Goal: Information Seeking & Learning: Find contact information

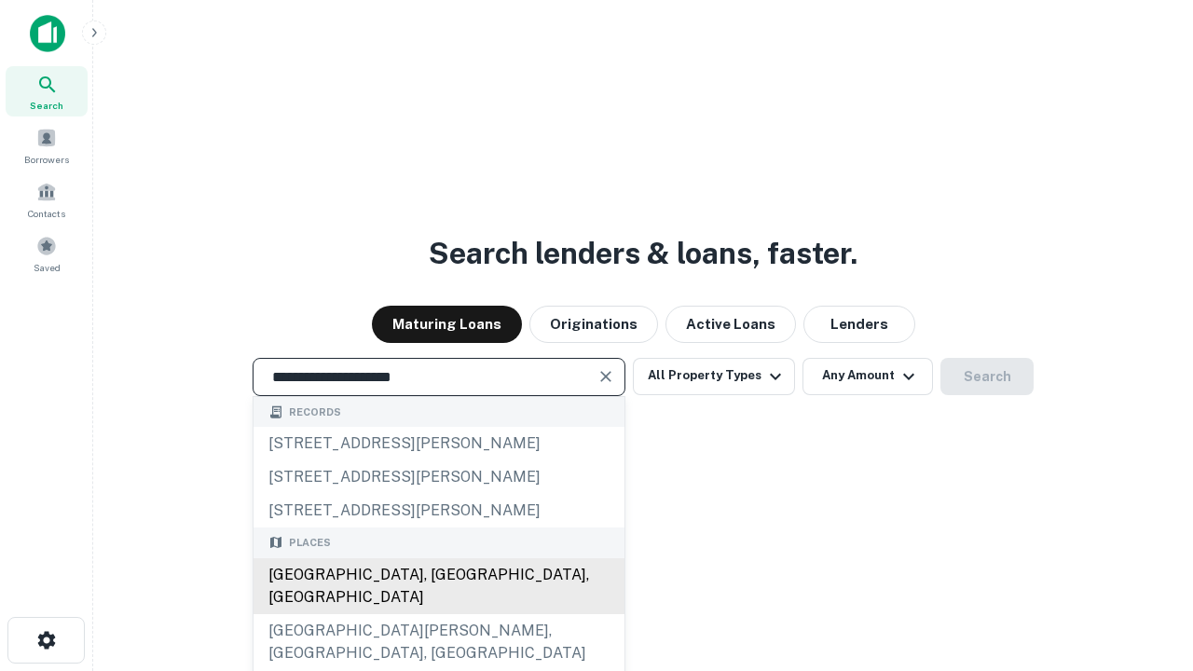
click at [438, 614] on div "[GEOGRAPHIC_DATA], [GEOGRAPHIC_DATA], [GEOGRAPHIC_DATA]" at bounding box center [439, 587] width 371 height 56
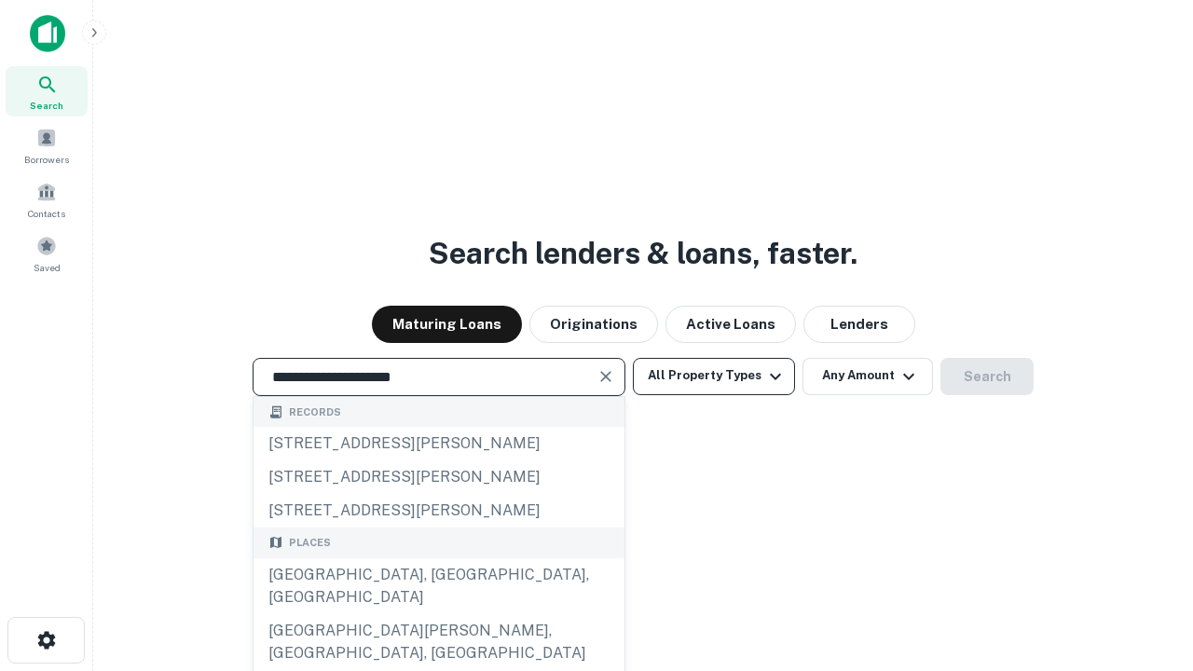
type input "**********"
click at [714, 376] on button "All Property Types" at bounding box center [714, 376] width 162 height 37
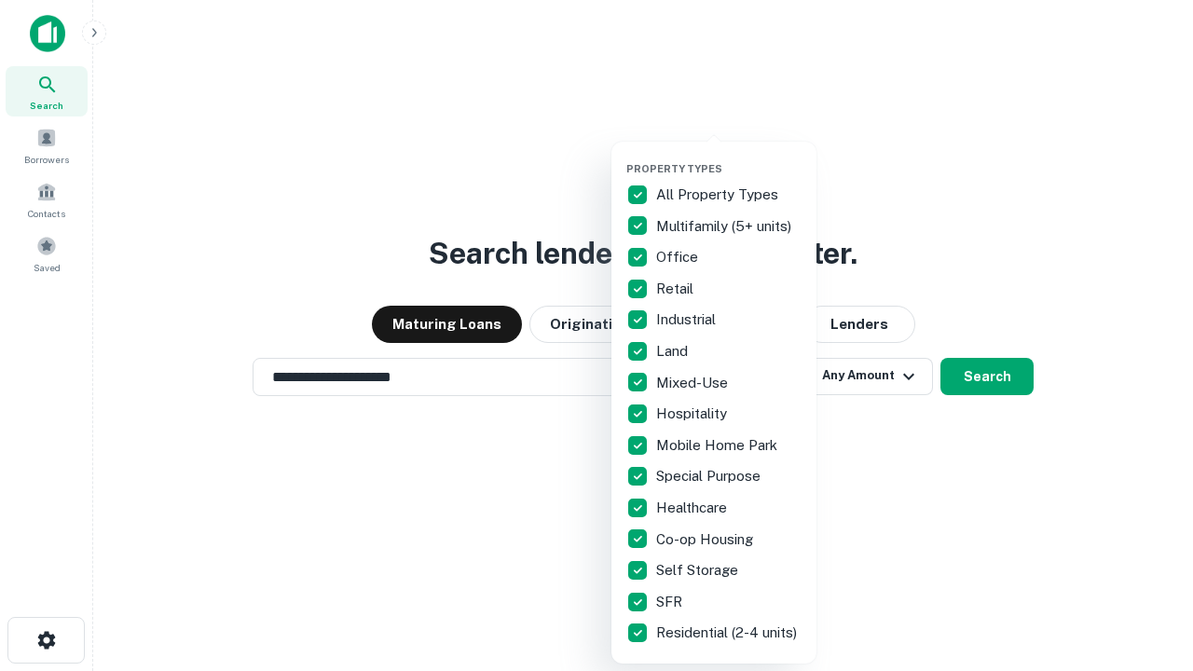
click at [729, 157] on button "button" at bounding box center [729, 157] width 205 height 1
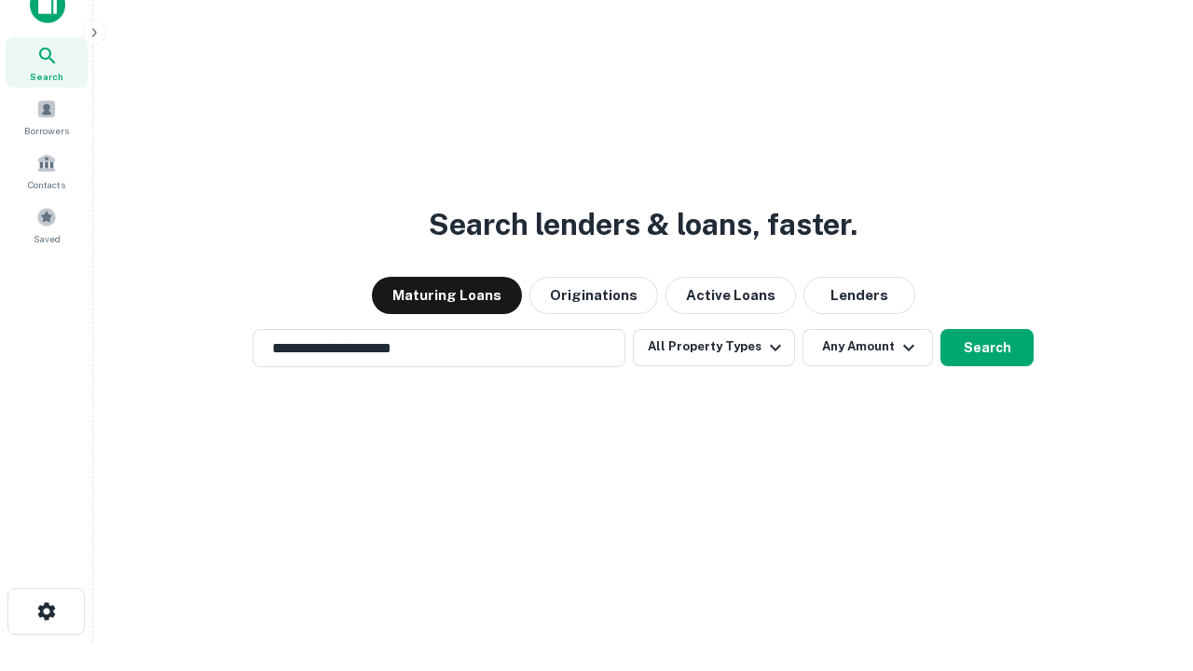
scroll to position [11, 225]
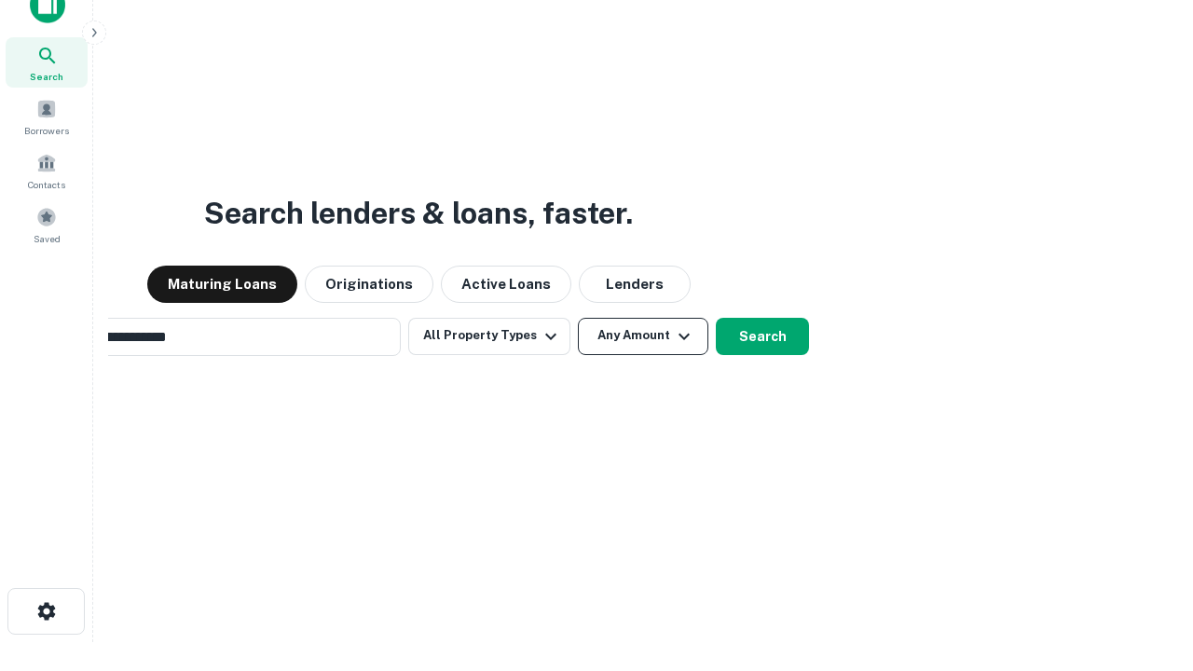
click at [578, 318] on button "Any Amount" at bounding box center [643, 336] width 131 height 37
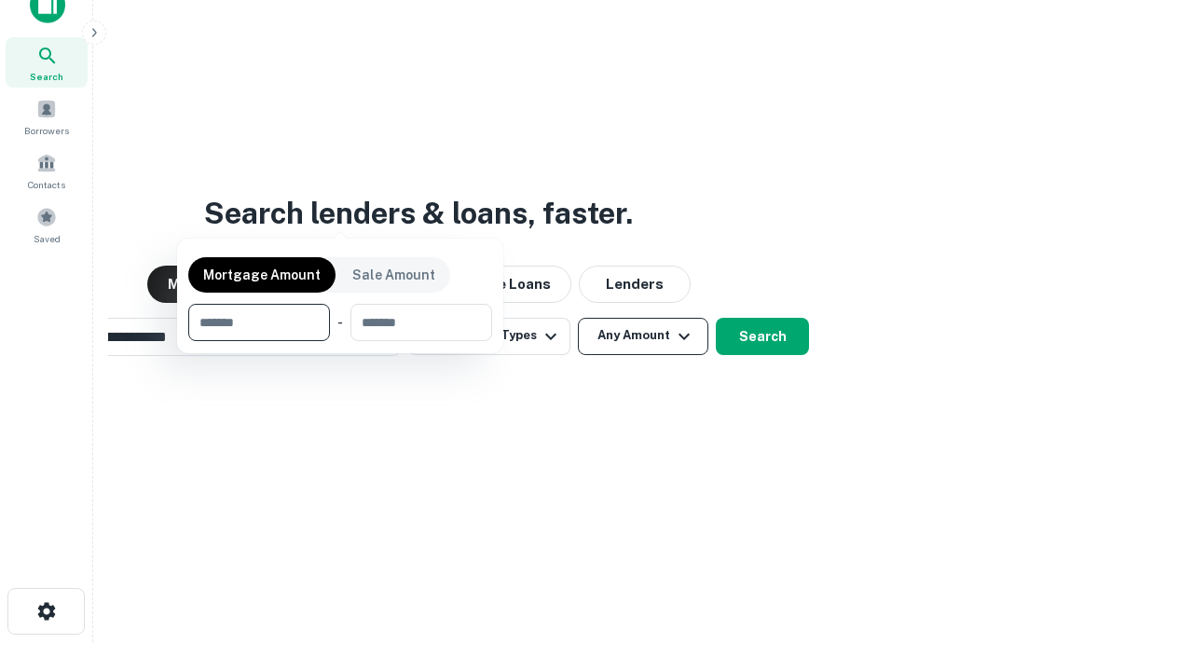
scroll to position [30, 0]
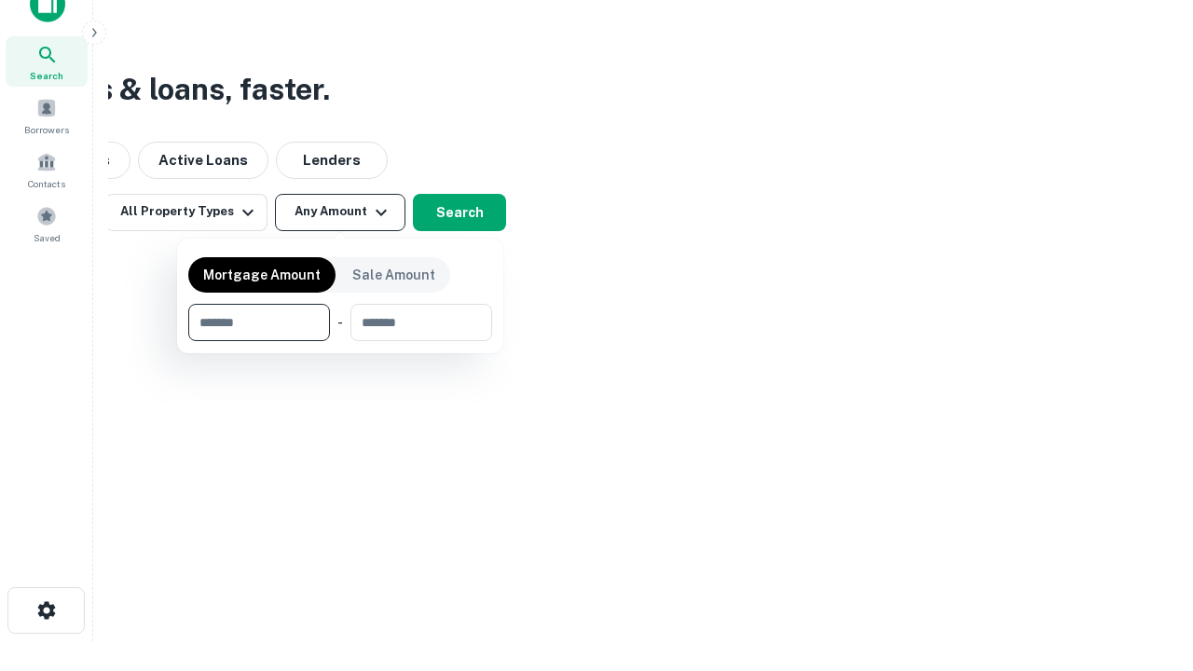
type input "*******"
click at [340, 341] on button "button" at bounding box center [340, 341] width 304 height 1
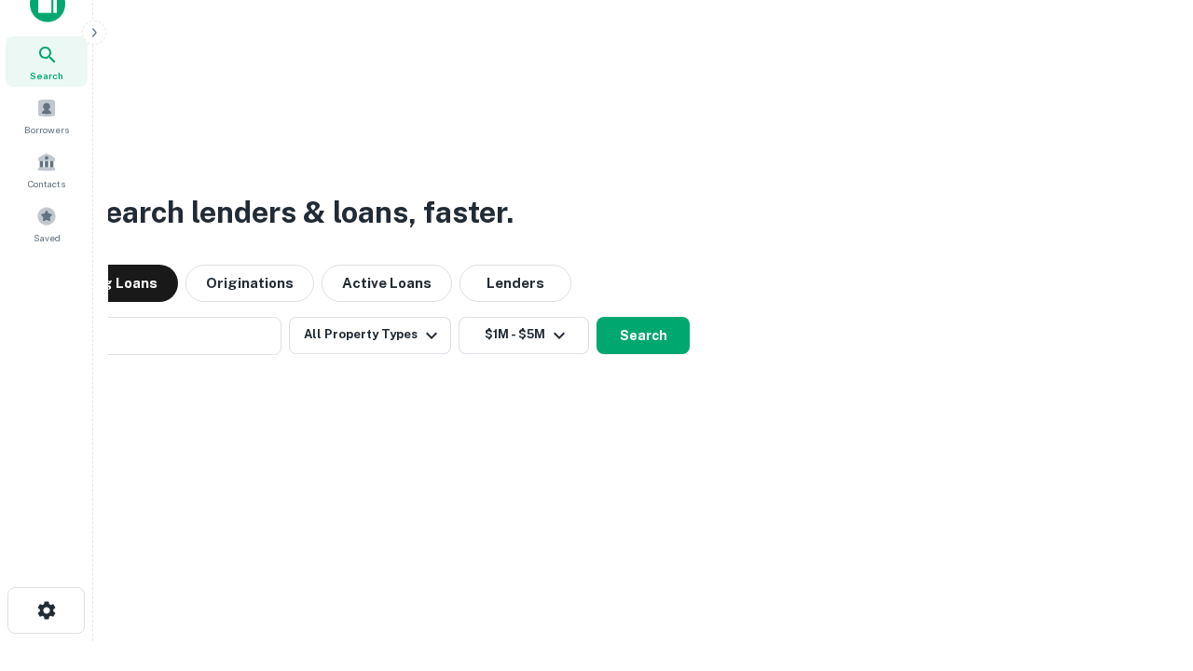
scroll to position [29, 0]
click at [597, 318] on button "Search" at bounding box center [643, 336] width 93 height 37
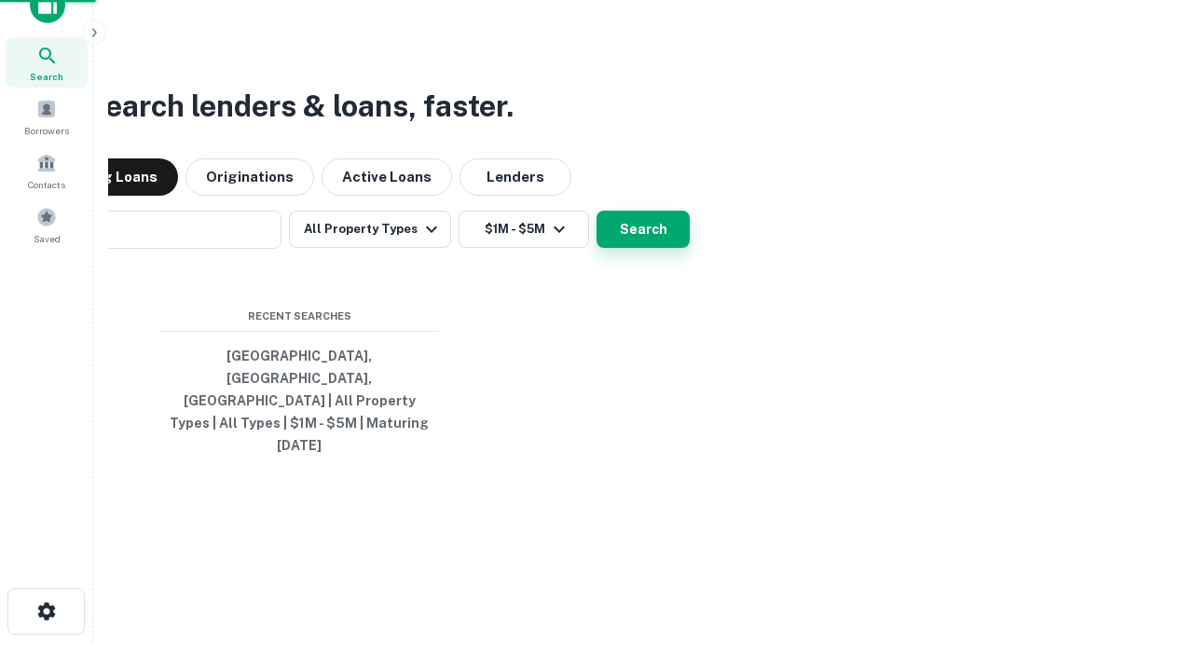
scroll to position [30, 0]
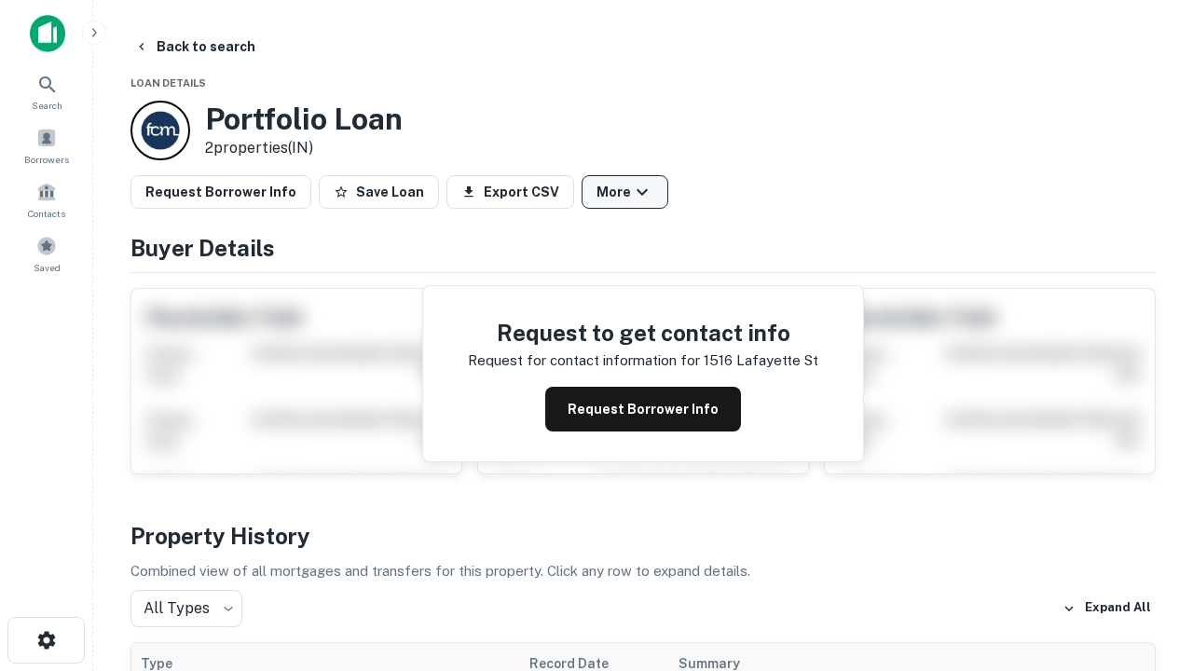
click at [625, 192] on button "More" at bounding box center [625, 192] width 87 height 34
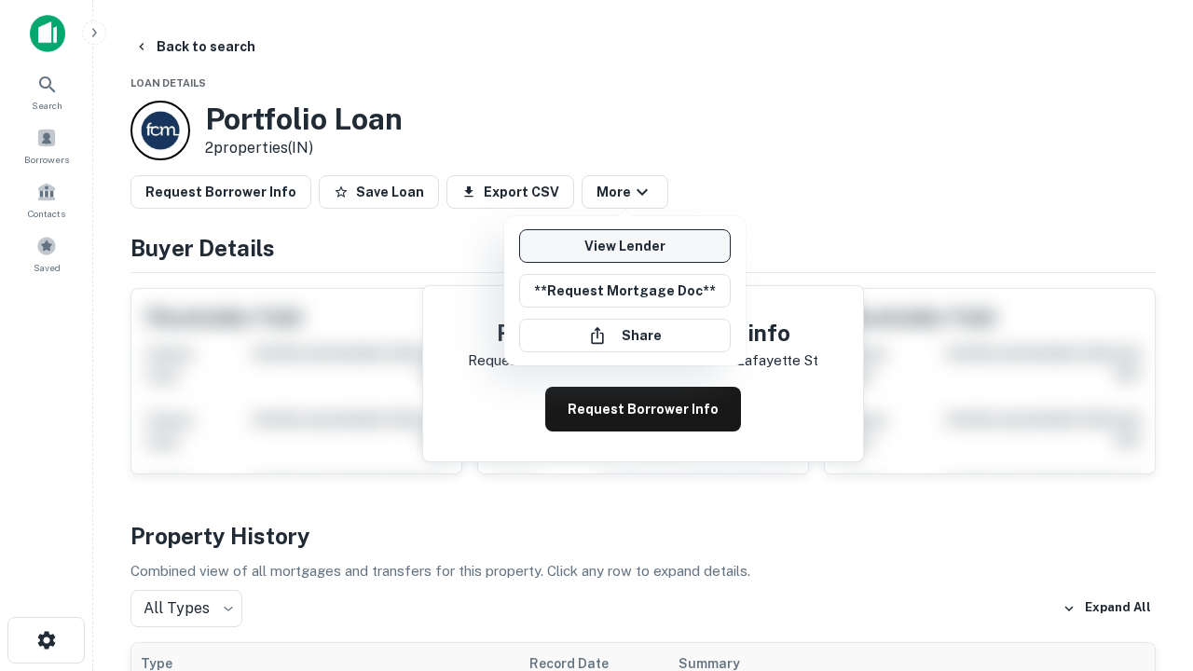
click at [625, 246] on link "View Lender" at bounding box center [625, 246] width 212 height 34
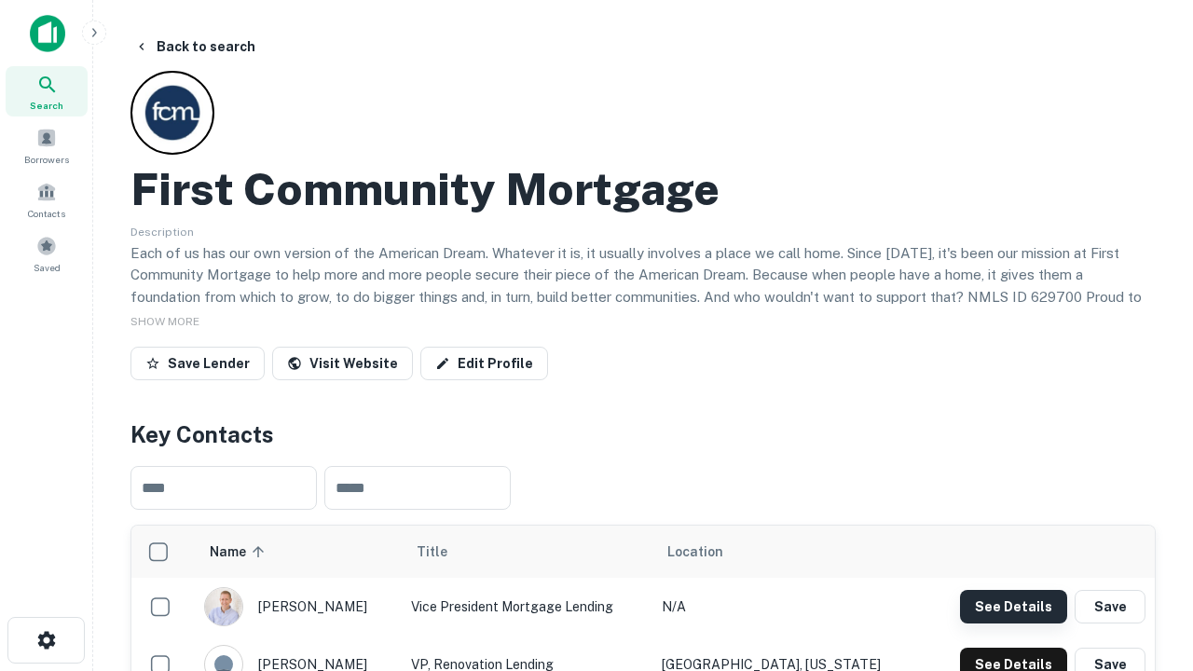
click at [1014, 606] on button "See Details" at bounding box center [1013, 607] width 107 height 34
click at [46, 641] on icon "button" at bounding box center [46, 640] width 22 height 22
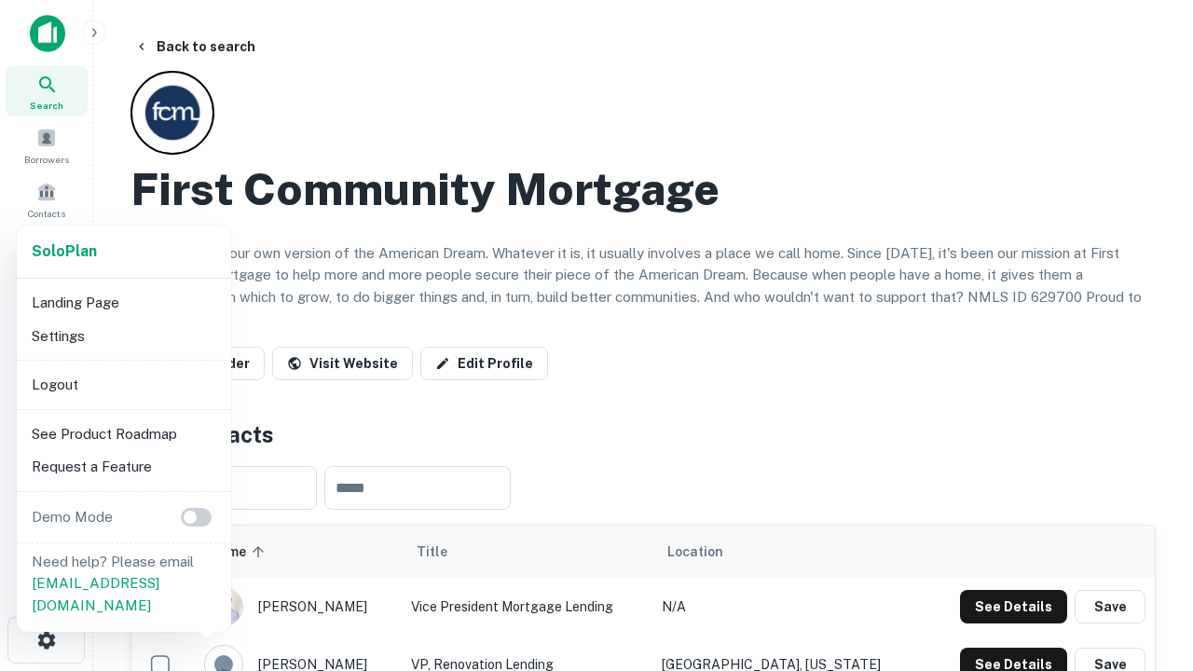
click at [123, 384] on li "Logout" at bounding box center [124, 385] width 200 height 34
